Goal: Task Accomplishment & Management: Use online tool/utility

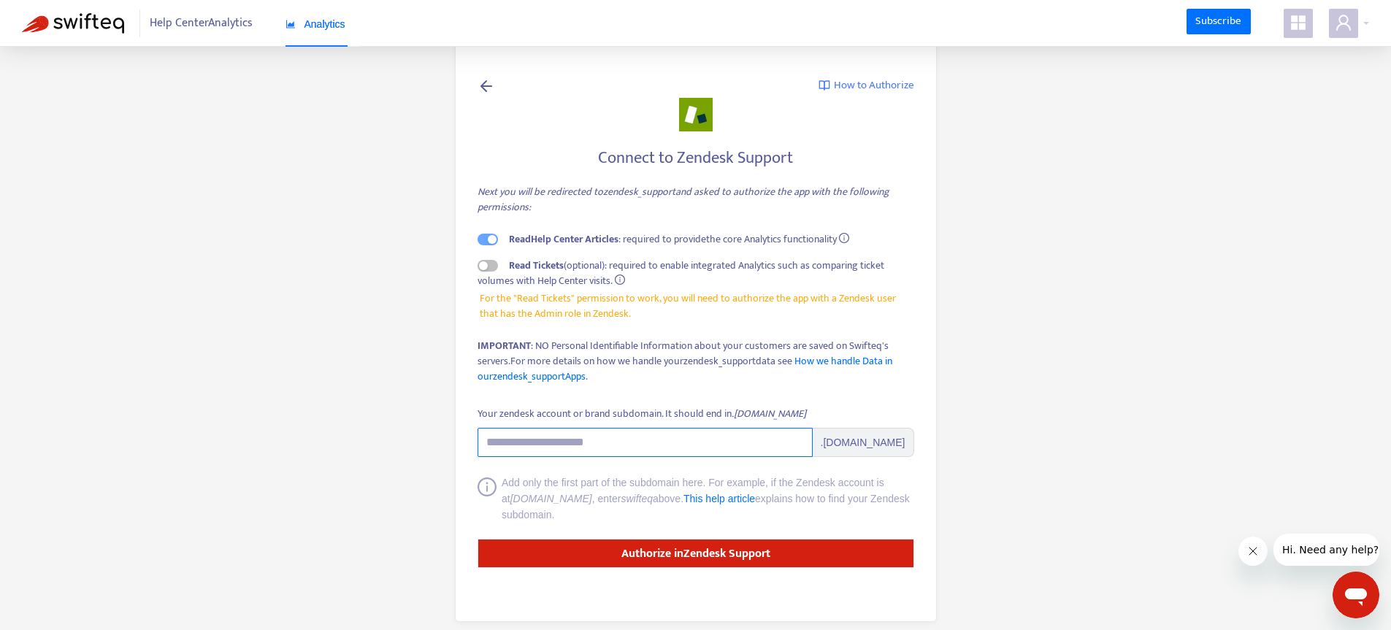
click at [605, 450] on input "Your zendesk account or brand subdomain. It should end in .zendesk.com" at bounding box center [645, 442] width 335 height 29
type input "**********"
click at [489, 266] on span "button" at bounding box center [488, 266] width 20 height 12
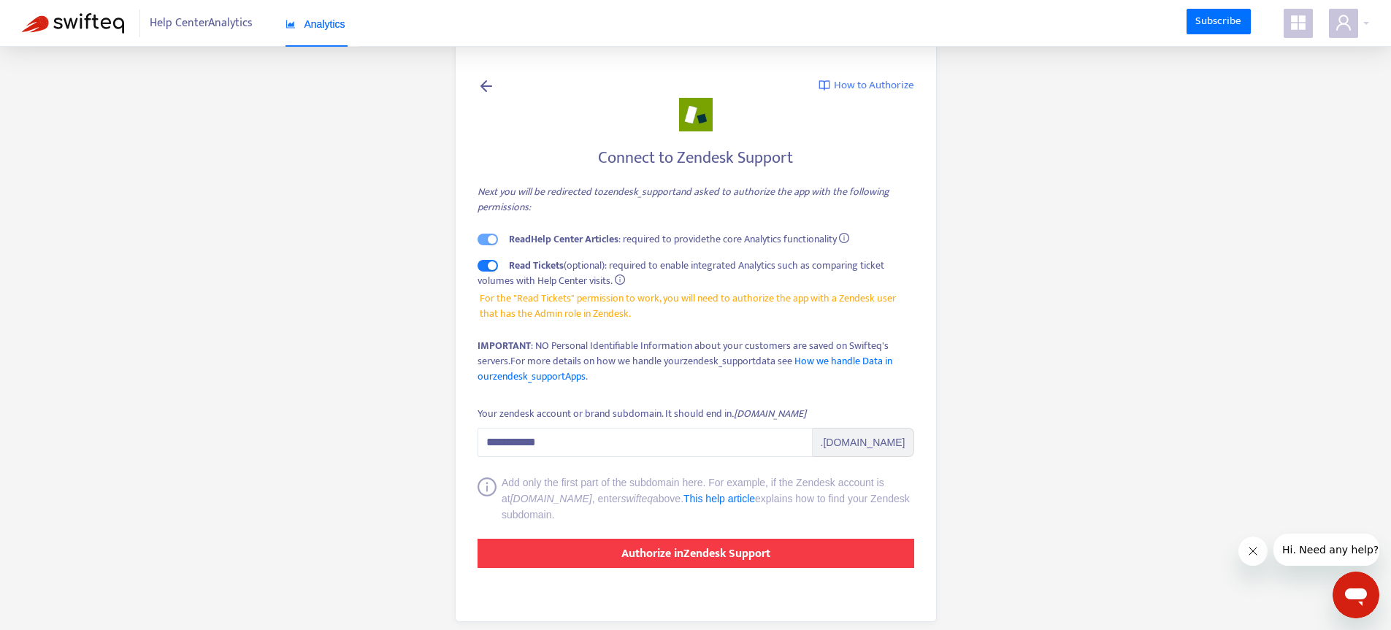
click at [665, 560] on strong "Authorize in Zendesk Support" at bounding box center [695, 554] width 149 height 20
click at [656, 553] on strong "Authorize in Zendesk Support" at bounding box center [695, 554] width 149 height 20
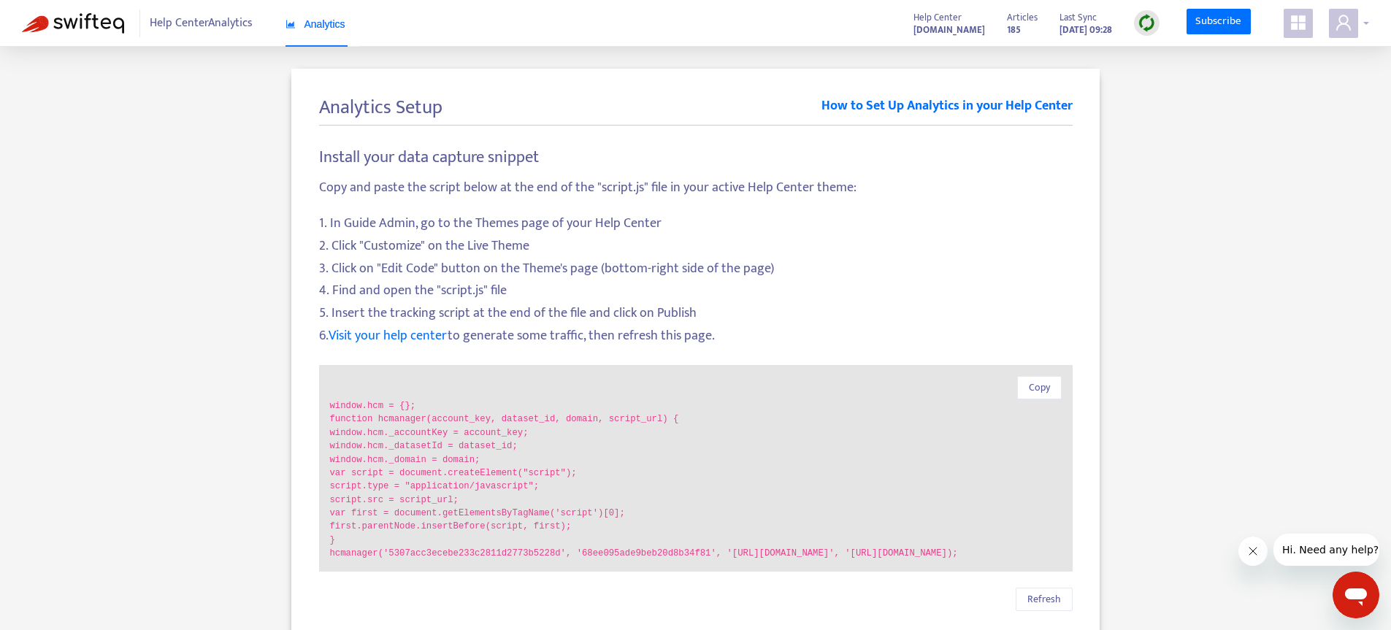
click at [1363, 21] on div at bounding box center [1349, 23] width 40 height 29
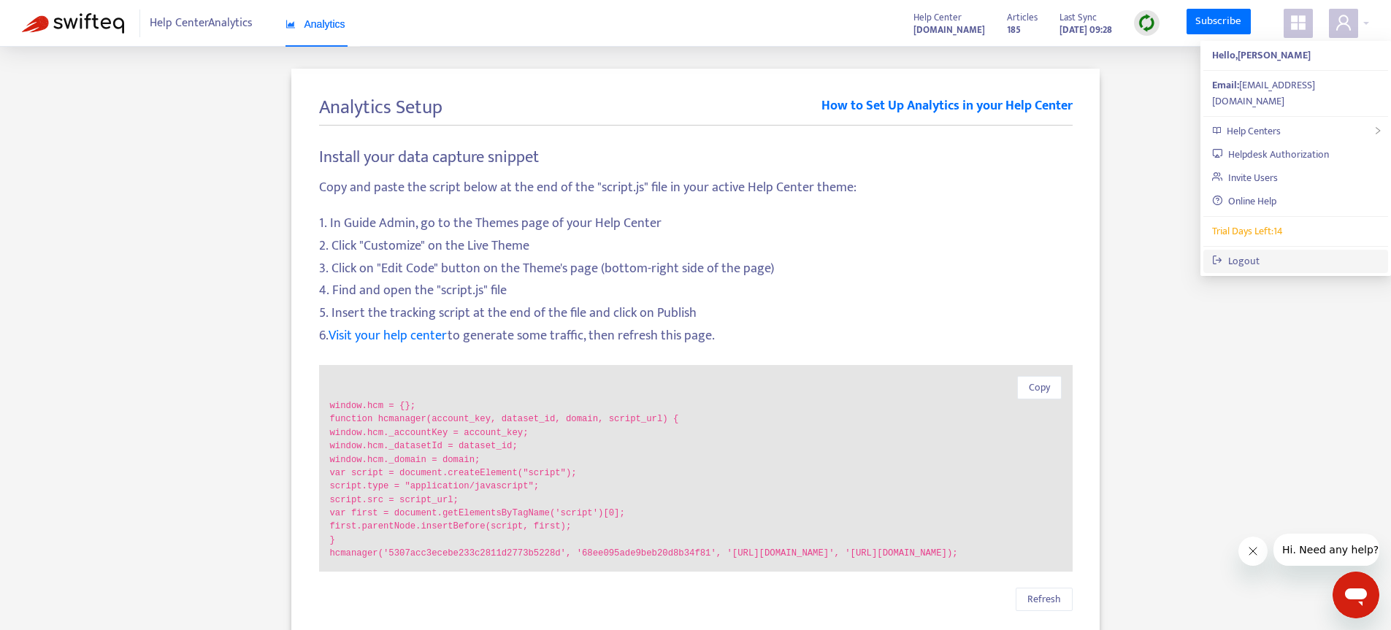
click at [1259, 253] on link "Logout" at bounding box center [1235, 261] width 47 height 17
